Goal: Transaction & Acquisition: Subscribe to service/newsletter

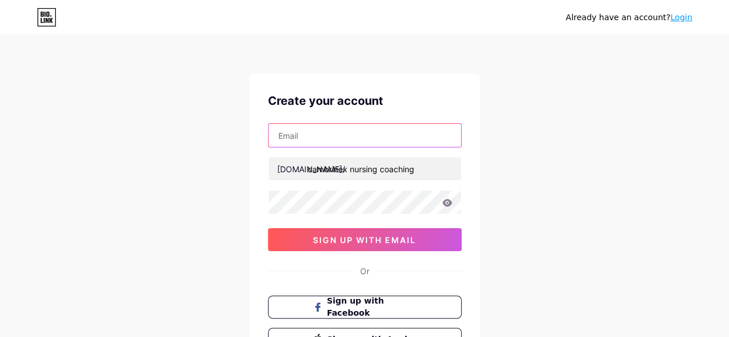
drag, startPoint x: 0, startPoint y: 0, endPoint x: 296, endPoint y: 132, distance: 324.1
click at [296, 132] on input "text" at bounding box center [364, 135] width 192 height 23
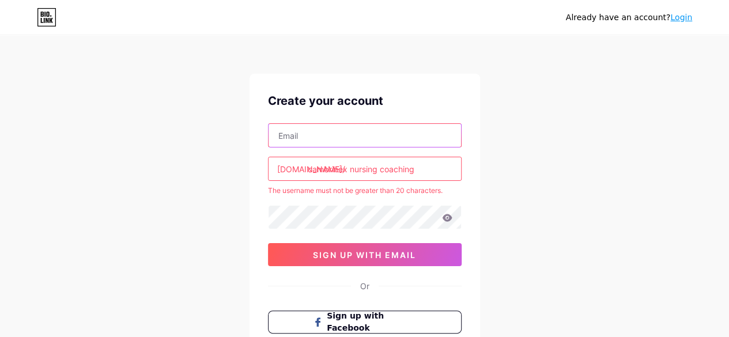
type input "[EMAIL_ADDRESS][DOMAIN_NAME]"
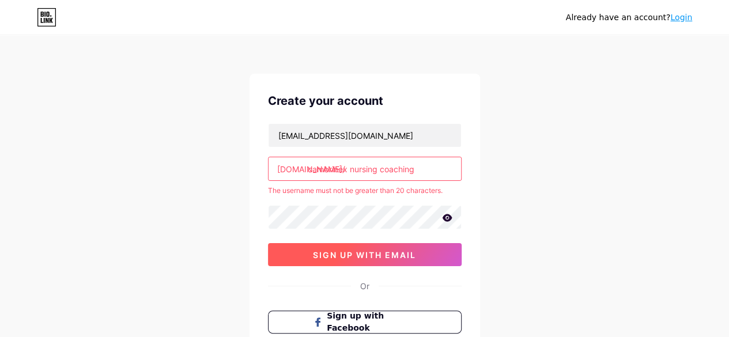
click at [338, 257] on span "sign up with email" at bounding box center [364, 255] width 103 height 10
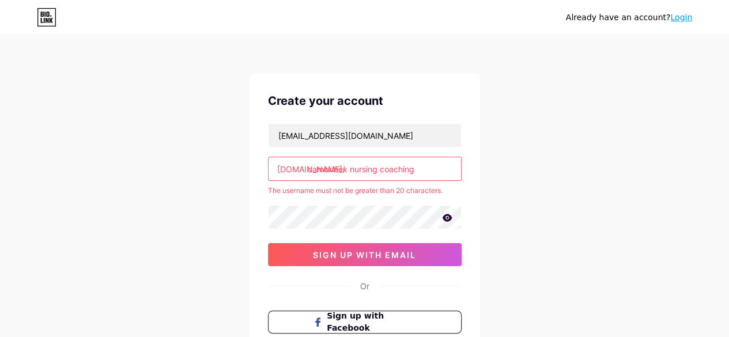
drag, startPoint x: 348, startPoint y: 167, endPoint x: 420, endPoint y: 167, distance: 72.0
click at [420, 167] on input "cambrinex nursing coaching" at bounding box center [364, 168] width 192 height 23
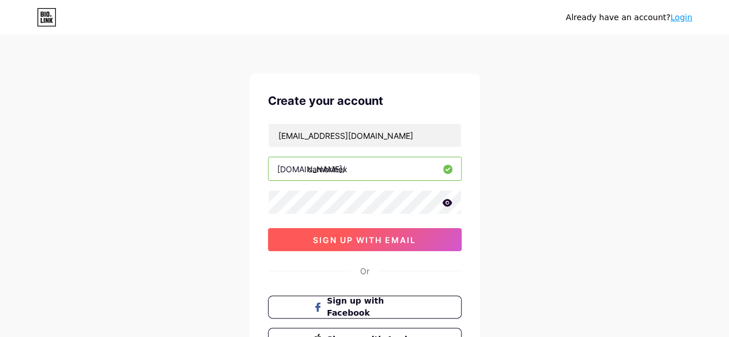
type input "cambrinex"
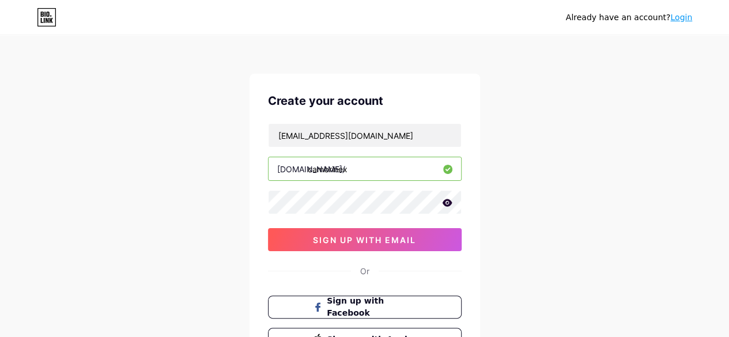
click at [537, 59] on div "Already have an account? Login Create your account [EMAIL_ADDRESS][DOMAIN_NAME]…" at bounding box center [364, 220] width 729 height 441
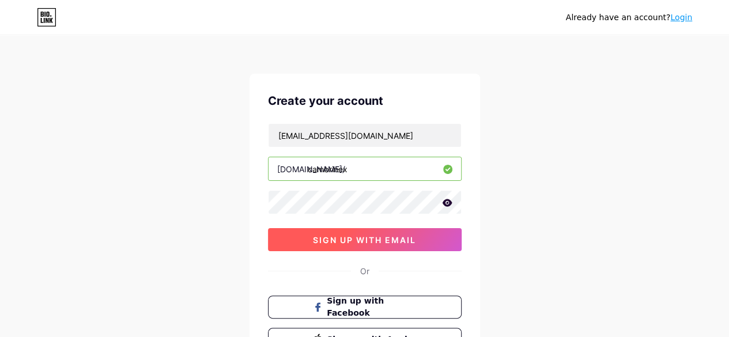
click at [341, 240] on span "sign up with email" at bounding box center [364, 240] width 103 height 10
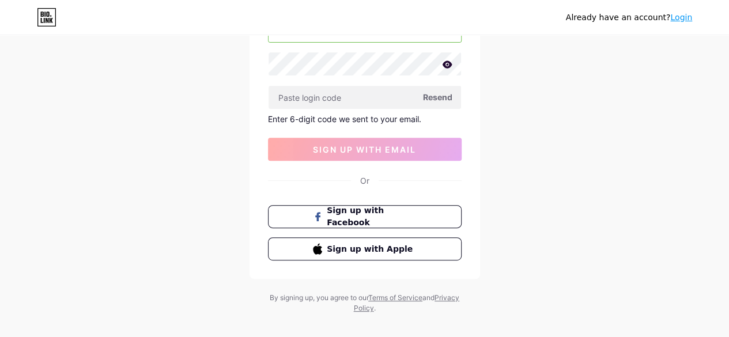
scroll to position [150, 0]
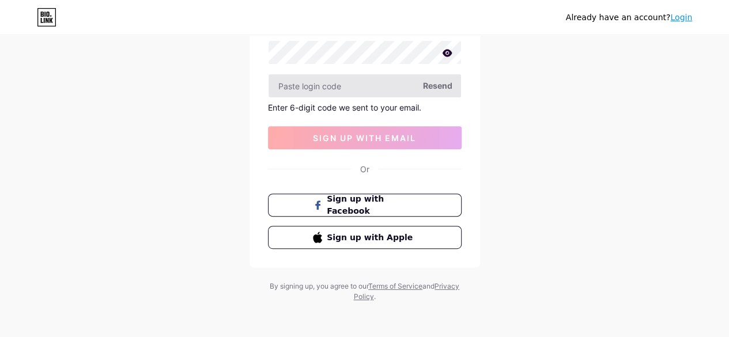
click at [293, 84] on input "text" at bounding box center [364, 85] width 192 height 23
click at [301, 88] on input "text" at bounding box center [364, 85] width 192 height 23
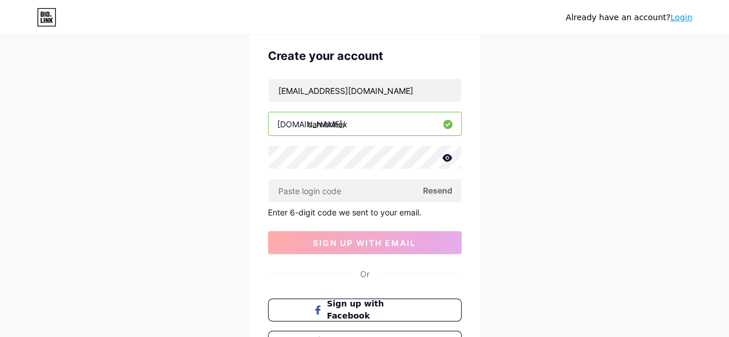
scroll to position [28, 0]
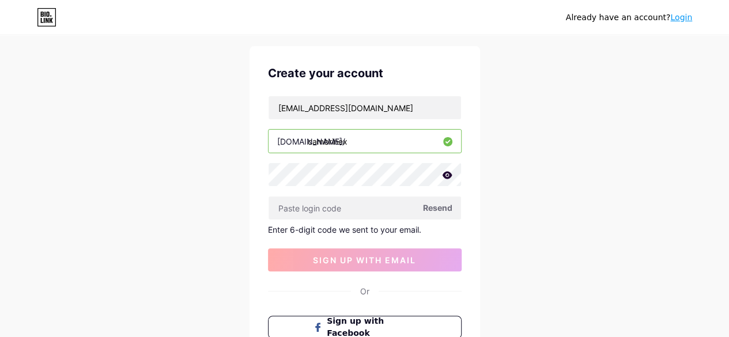
click at [441, 204] on span "Resend" at bounding box center [437, 208] width 29 height 12
click at [306, 208] on input "text" at bounding box center [364, 207] width 192 height 23
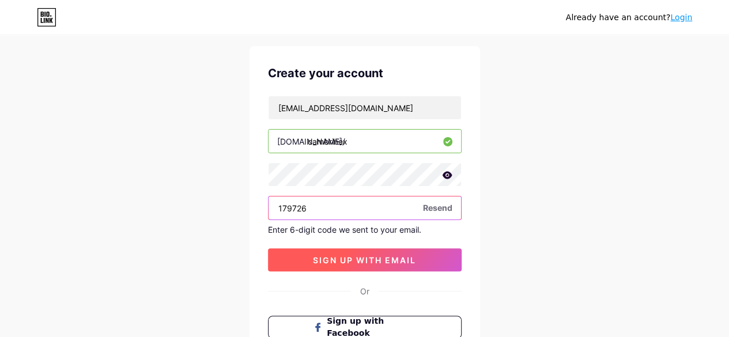
type input "179726"
click at [308, 259] on button "sign up with email" at bounding box center [365, 259] width 194 height 23
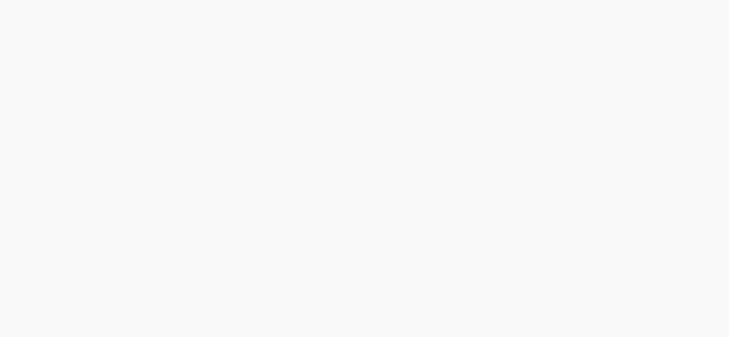
scroll to position [0, 0]
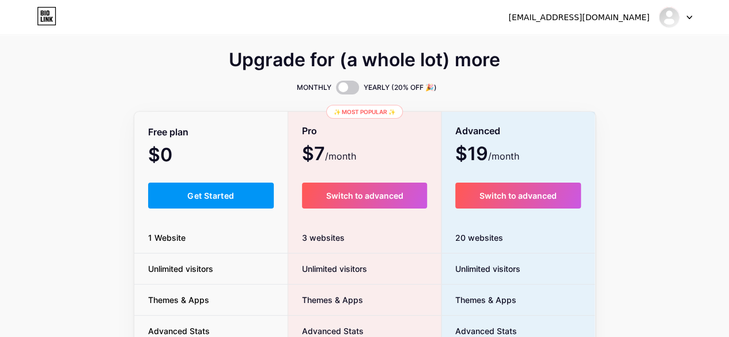
click at [724, 218] on div "Upgrade for (a whole lot) more MONTHLY YEARLY (20% OFF 🎉) Free plan $0 /month G…" at bounding box center [364, 286] width 729 height 467
click at [353, 90] on span at bounding box center [347, 88] width 23 height 14
click at [336, 90] on input "checkbox" at bounding box center [336, 90] width 0 height 0
click at [339, 90] on span at bounding box center [347, 88] width 23 height 14
click at [336, 90] on input "checkbox" at bounding box center [336, 90] width 0 height 0
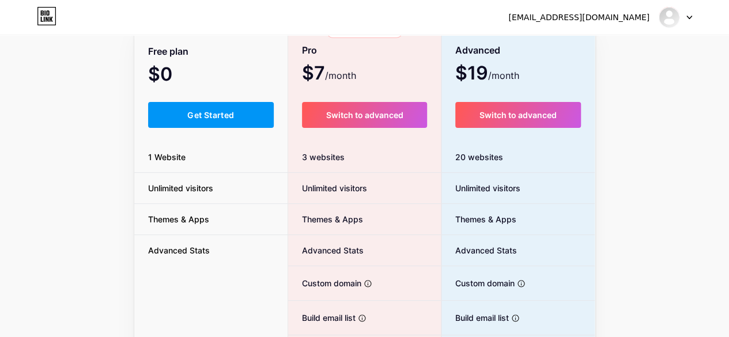
scroll to position [25, 0]
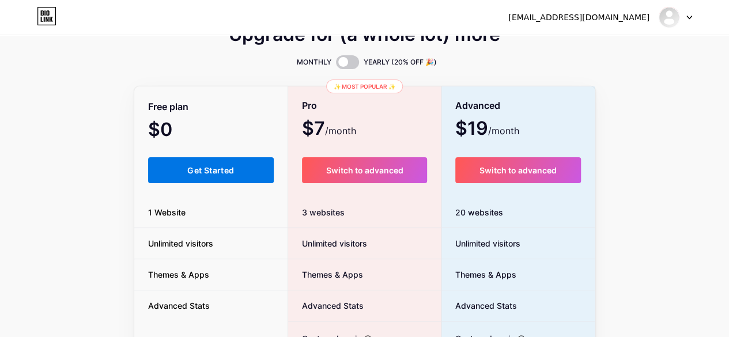
click at [209, 167] on span "Get Started" at bounding box center [210, 170] width 47 height 10
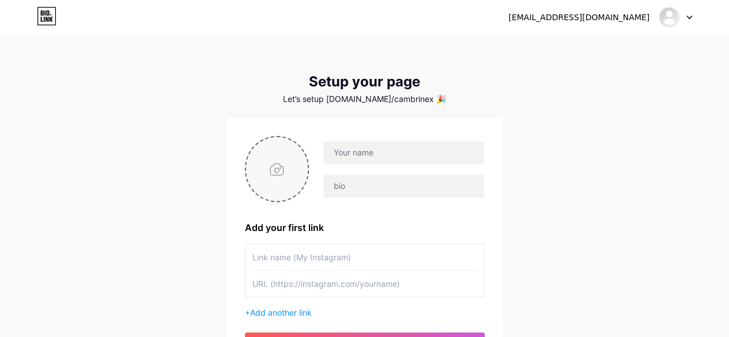
click at [282, 171] on input "file" at bounding box center [277, 169] width 62 height 64
click at [277, 256] on input "text" at bounding box center [364, 257] width 225 height 26
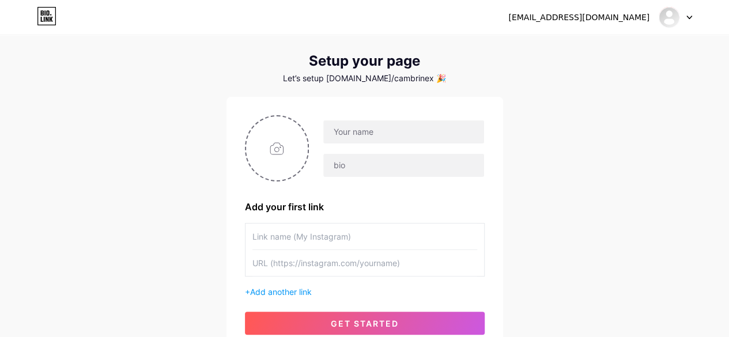
scroll to position [21, 0]
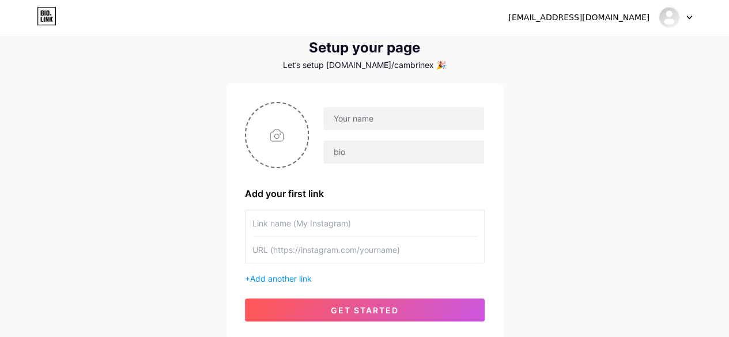
scroll to position [32, 0]
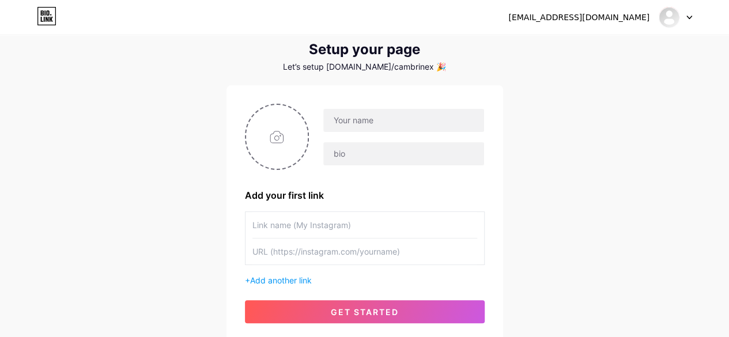
click at [588, 115] on div "[EMAIL_ADDRESS][DOMAIN_NAME] Dashboard Logout Setup your page Let’s setup [DOMA…" at bounding box center [364, 173] width 729 height 411
